Goal: Information Seeking & Learning: Compare options

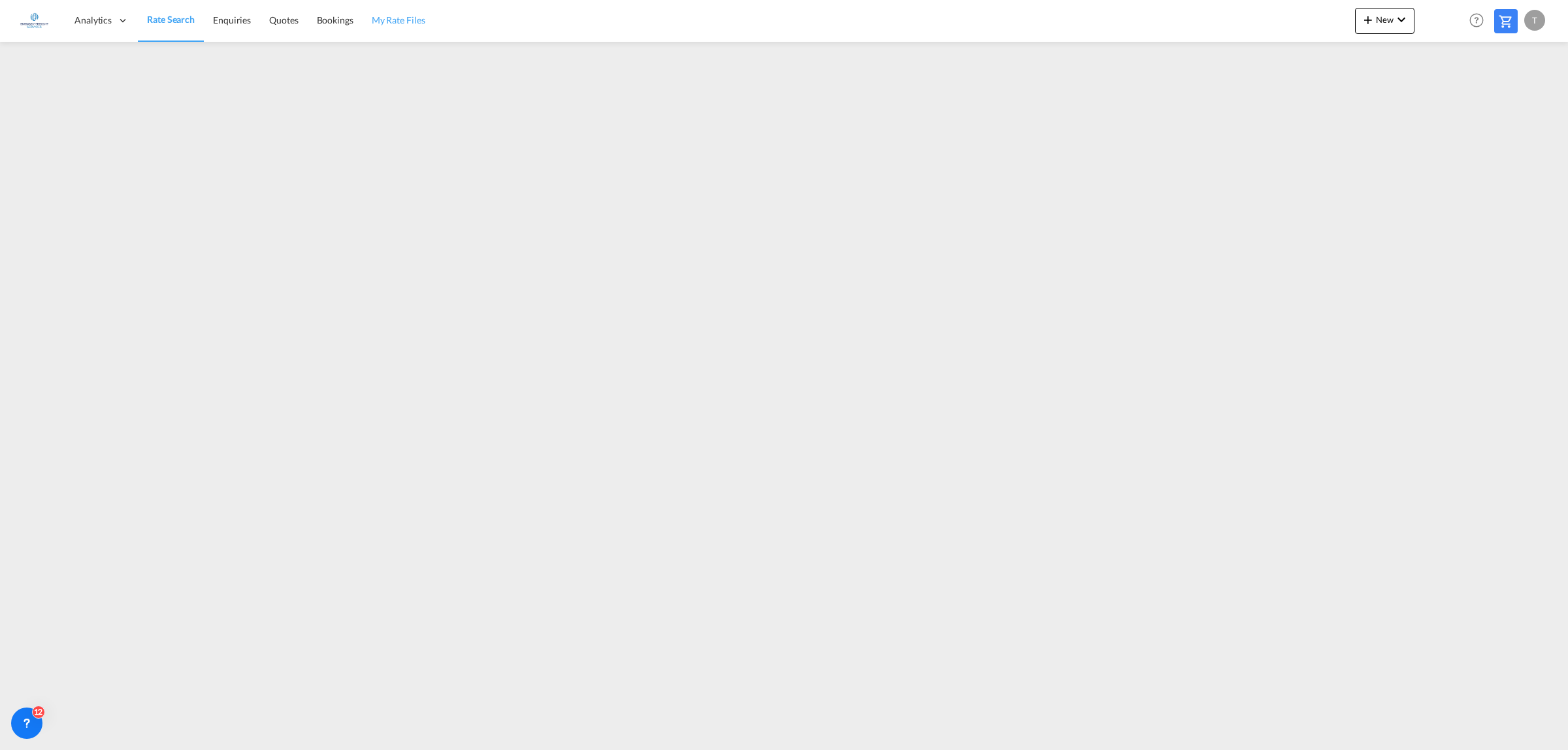
click at [407, 17] on span "My Rate Files" at bounding box center [399, 20] width 53 height 11
click at [163, 19] on span "Rate Search" at bounding box center [171, 20] width 47 height 11
